Goal: Task Accomplishment & Management: Complete application form

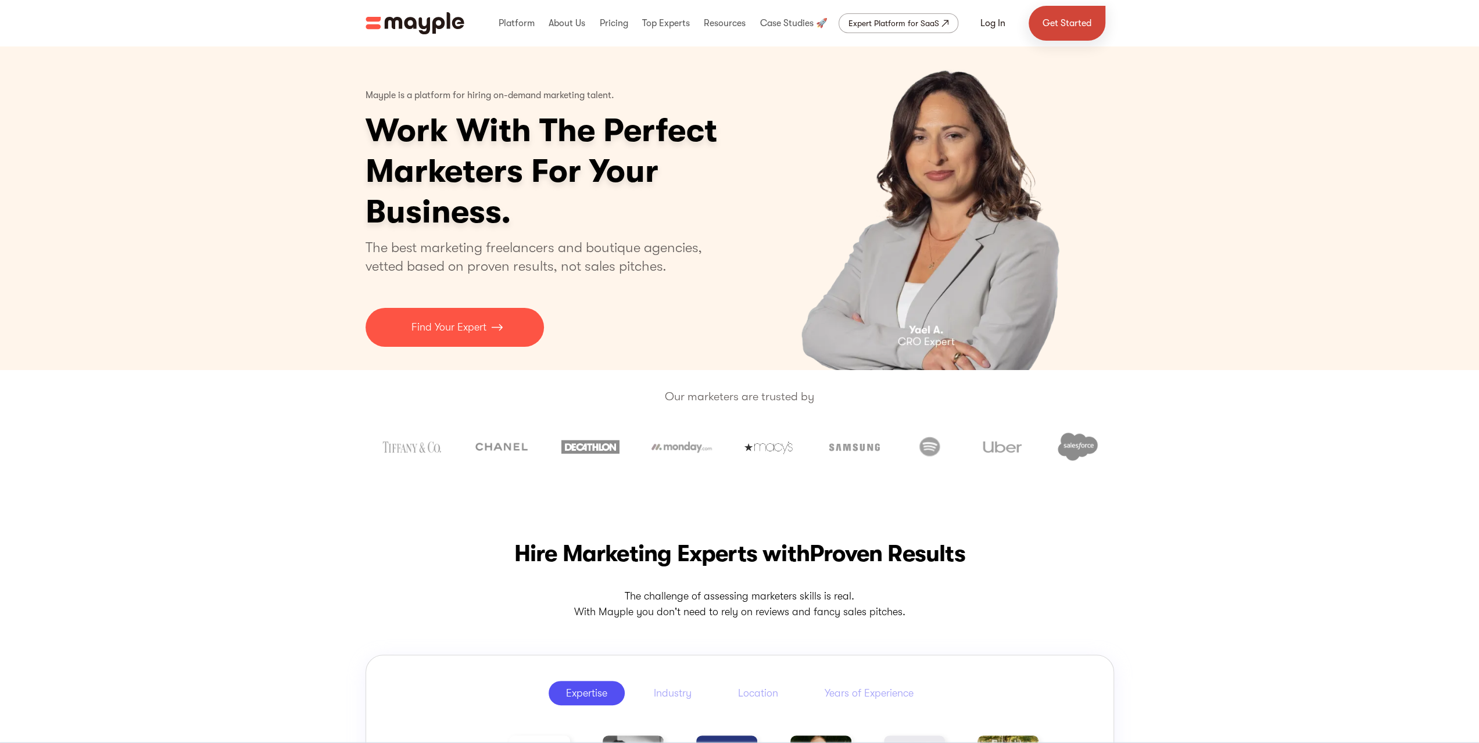
click at [1055, 24] on link "Get Started" at bounding box center [1067, 23] width 77 height 35
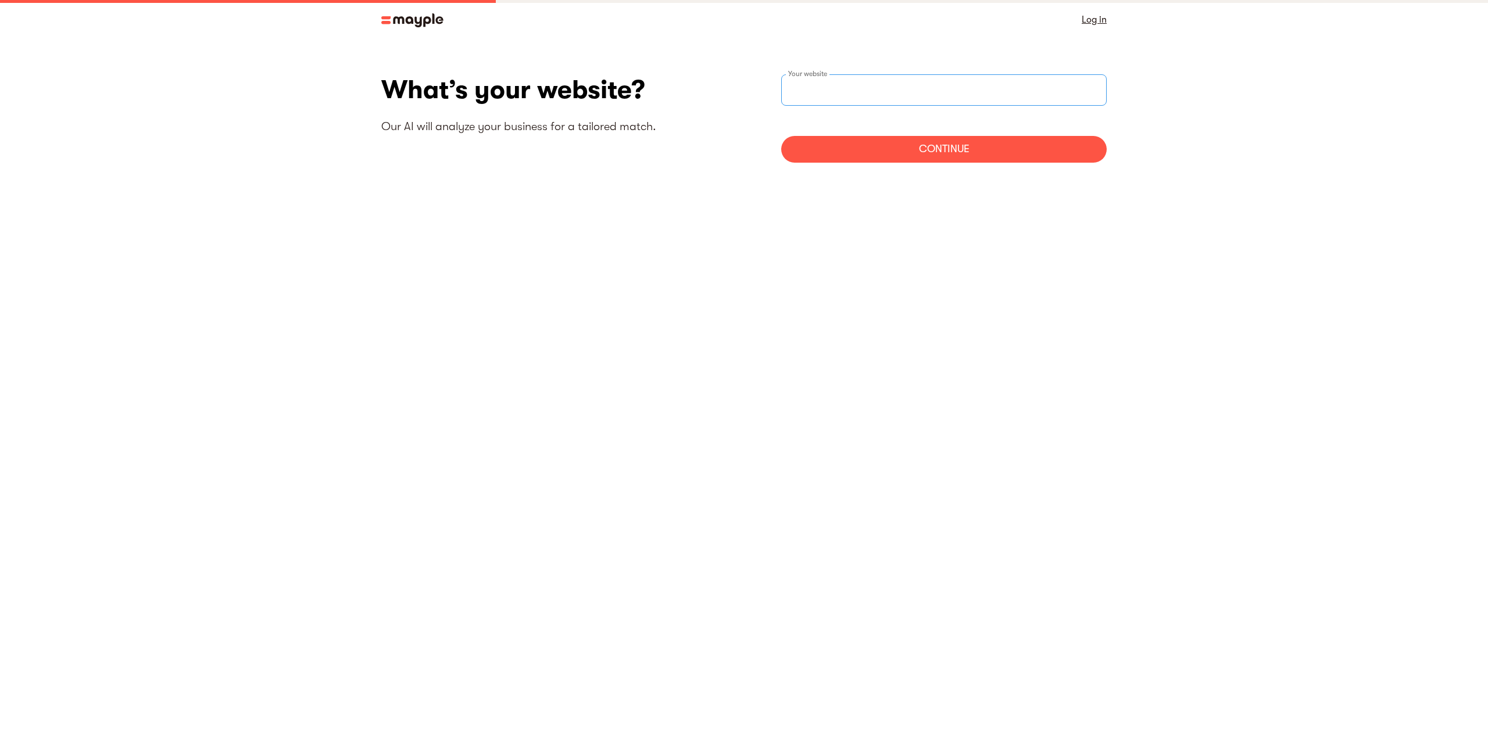
click at [868, 89] on input "websiteStep" at bounding box center [943, 89] width 325 height 31
type input "https://sublimationblanksproduct.com"
click at [926, 149] on div "Continue" at bounding box center [943, 149] width 325 height 27
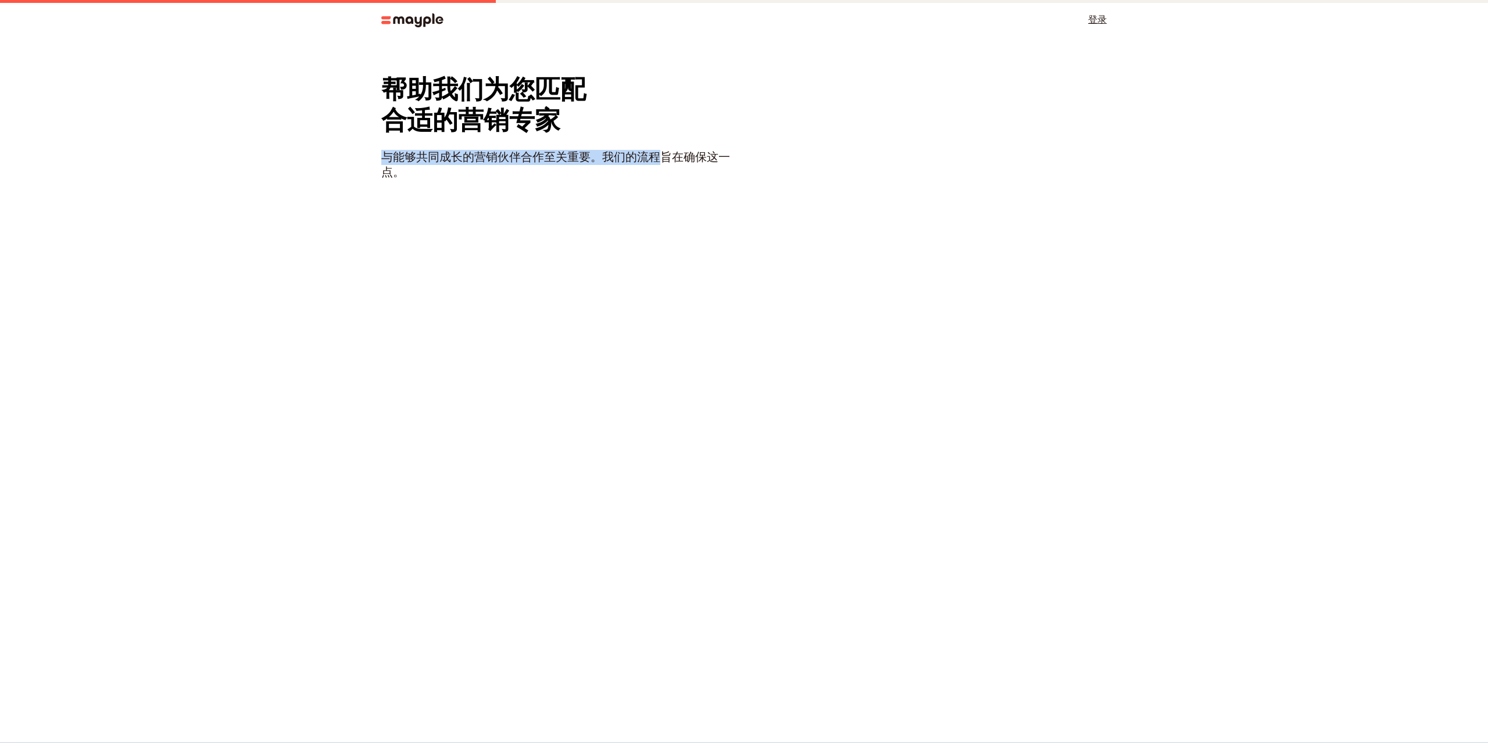
drag, startPoint x: 381, startPoint y: 153, endPoint x: 655, endPoint y: 162, distance: 274.4
click at [655, 162] on font "与能够共同成长的营销伙伴合作至关重要。我们的流程旨在确保这一点。" at bounding box center [555, 165] width 349 height 28
click at [570, 191] on div "帮助我们为您匹配 合适的营销专家 与能够共同成长的营销伙伴合作至关重要。我们的流程旨在确保这一点。" at bounding box center [562, 285] width 363 height 423
